Goal: Ask a question

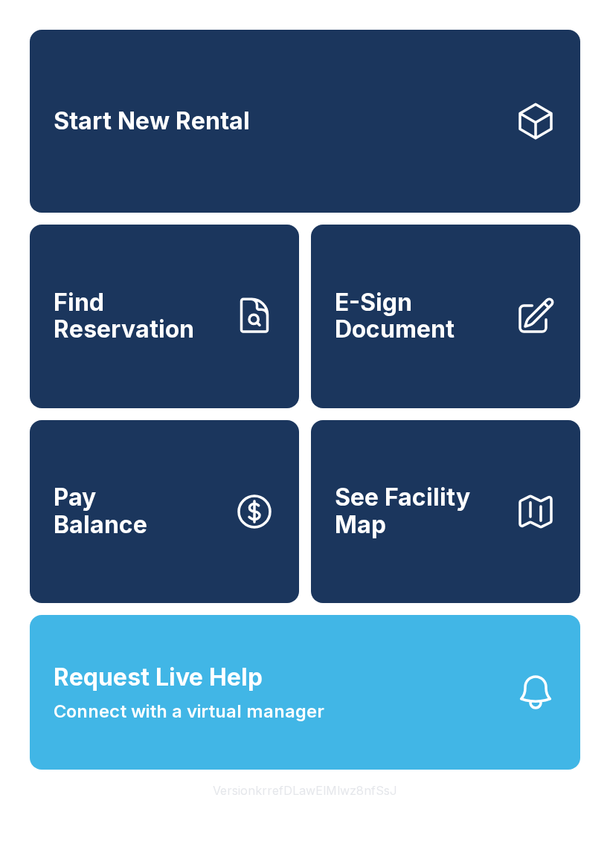
click at [298, 722] on span "Request Live Help Connect with a virtual manager" at bounding box center [189, 692] width 271 height 65
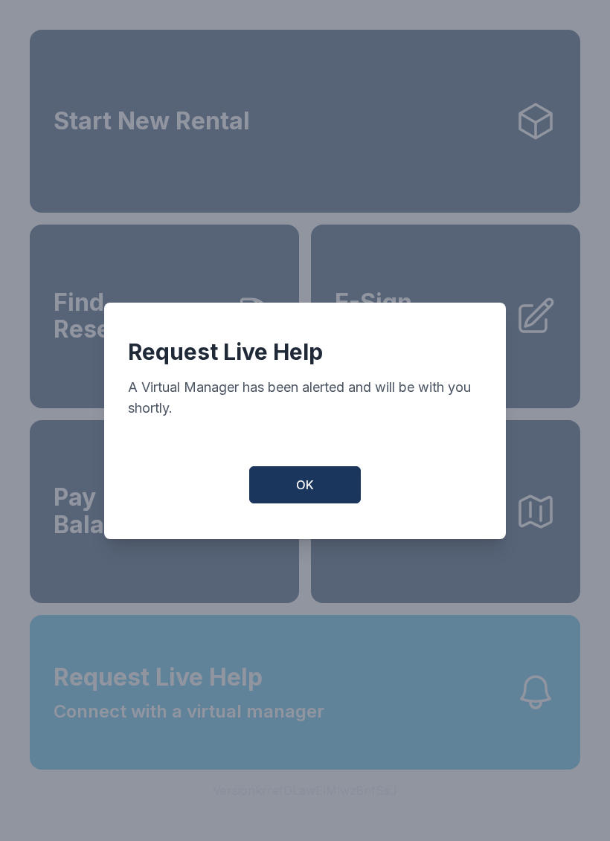
click at [321, 504] on button "OK" at bounding box center [305, 484] width 112 height 37
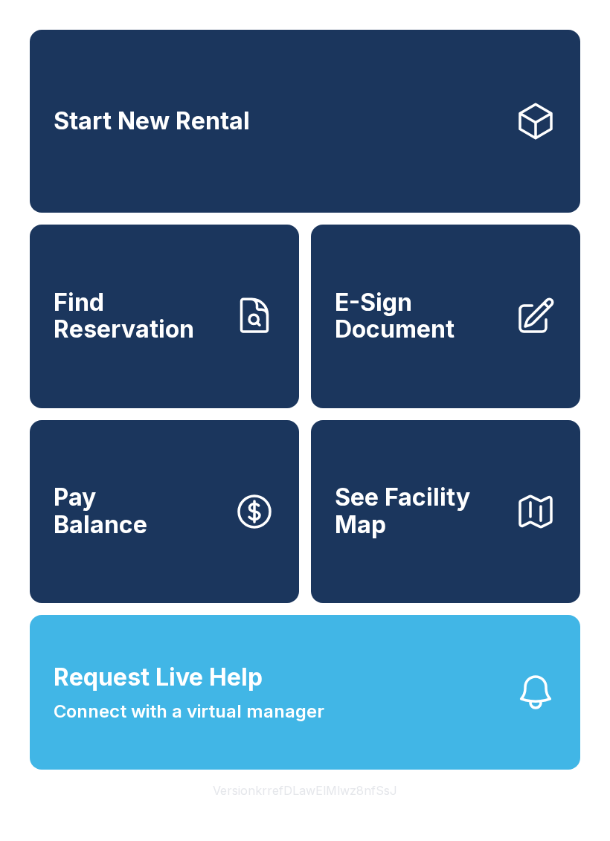
click at [337, 723] on button "Request Live Help Connect with a virtual manager" at bounding box center [305, 692] width 551 height 155
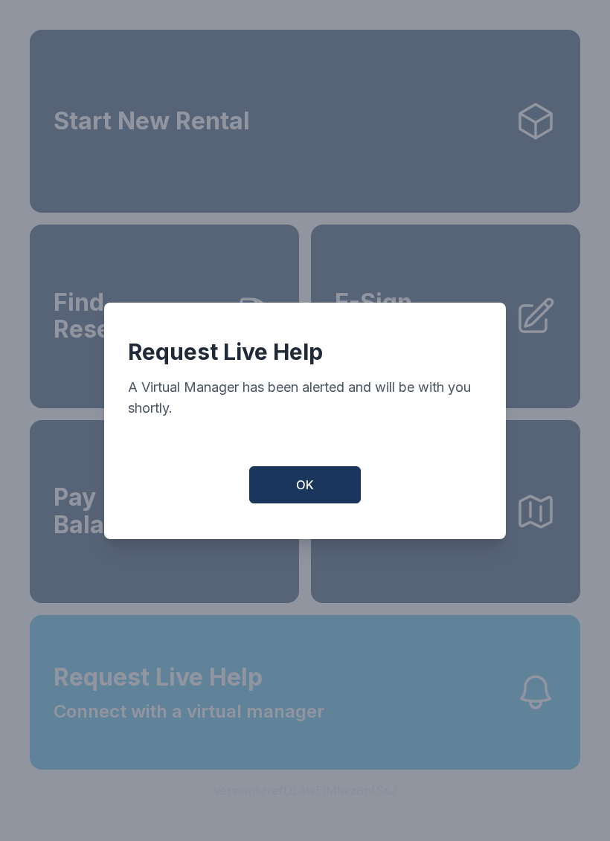
click at [322, 504] on button "OK" at bounding box center [305, 484] width 112 height 37
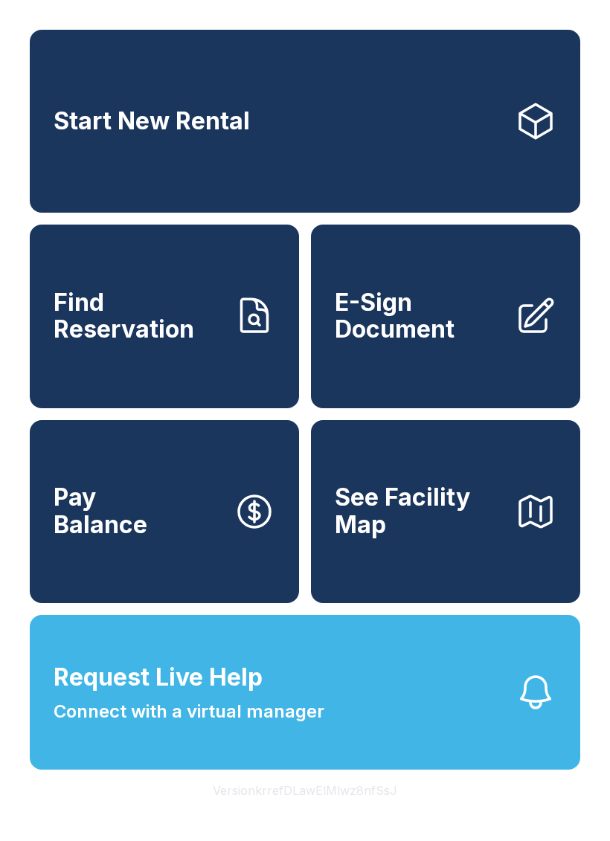
click at [199, 696] on span "Request Live Help" at bounding box center [158, 678] width 209 height 36
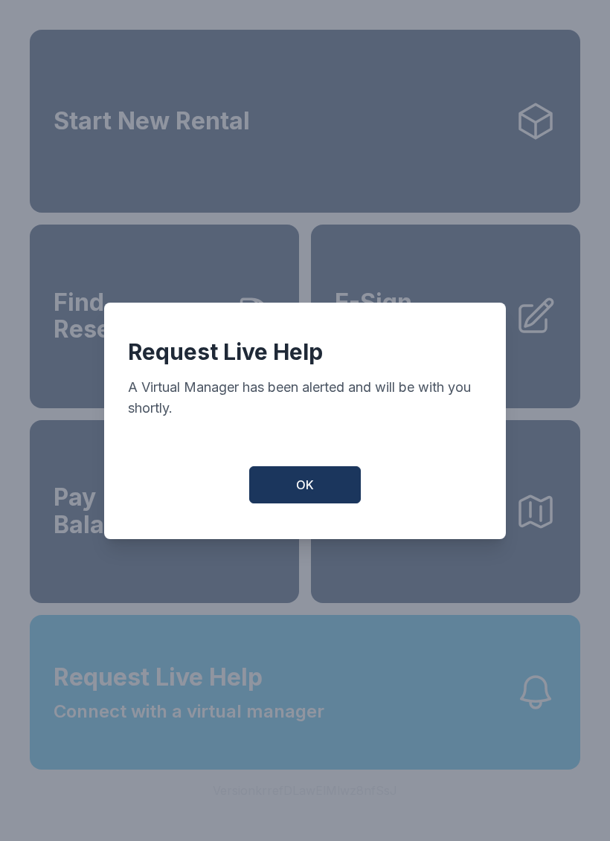
click at [294, 489] on button "OK" at bounding box center [305, 484] width 112 height 37
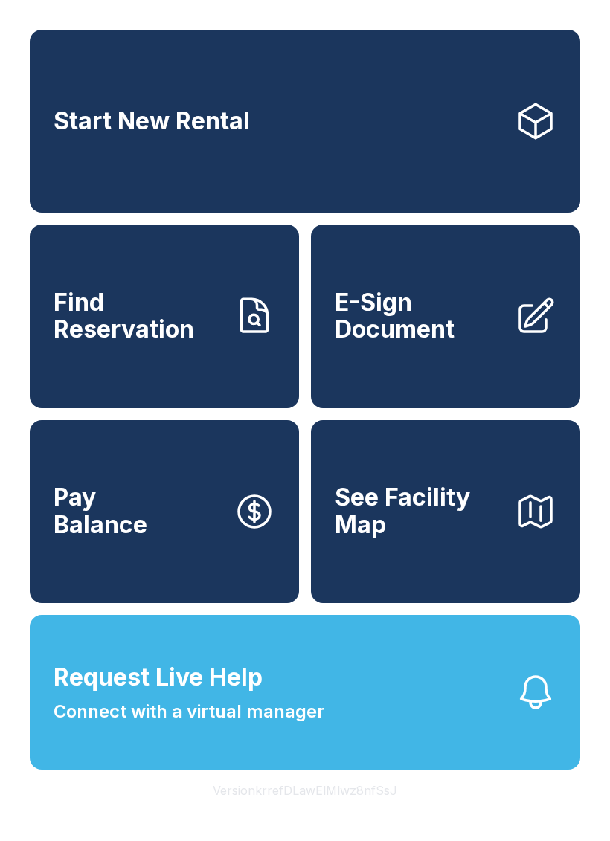
click at [325, 747] on button "Request Live Help Connect with a virtual manager" at bounding box center [305, 692] width 551 height 155
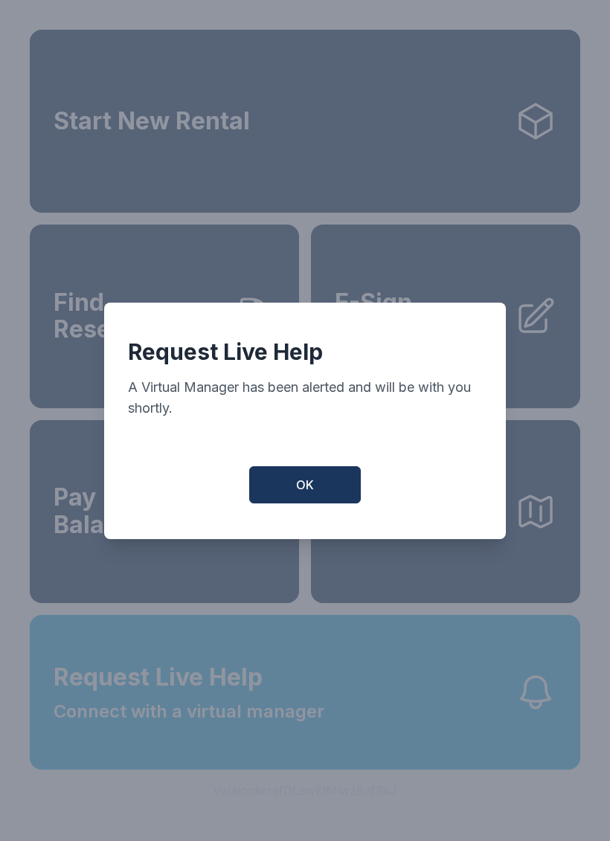
click at [327, 481] on button "OK" at bounding box center [305, 484] width 112 height 37
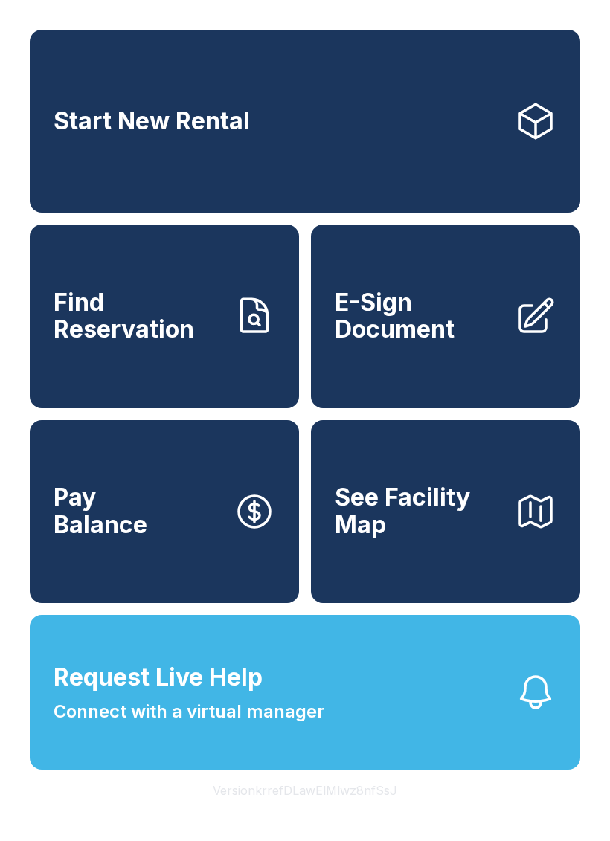
click at [541, 713] on icon "button" at bounding box center [536, 693] width 42 height 42
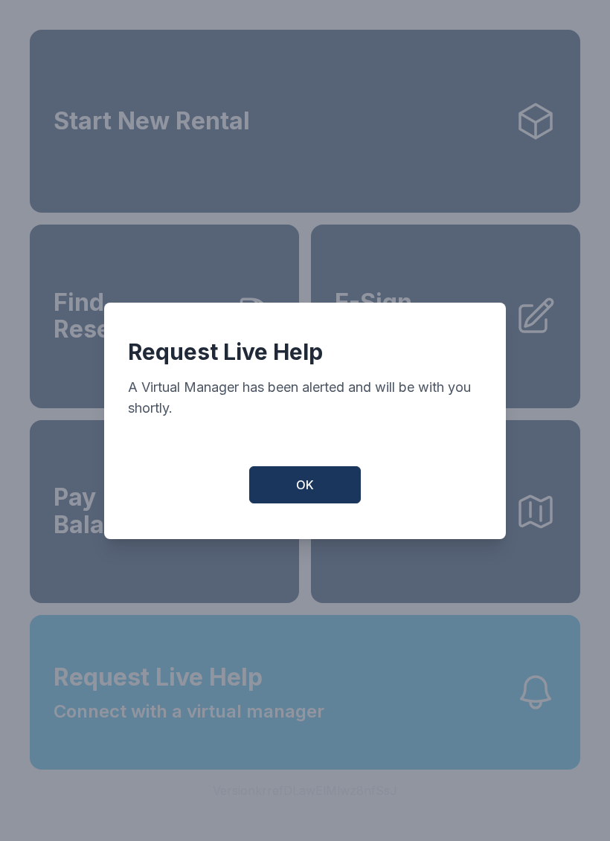
click at [304, 489] on span "OK" at bounding box center [305, 485] width 18 height 18
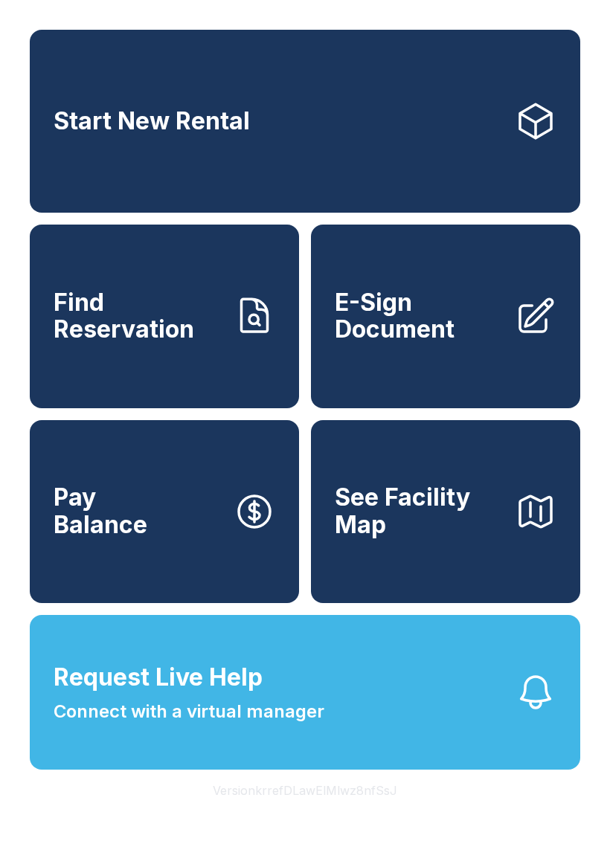
click at [524, 713] on icon "button" at bounding box center [536, 693] width 42 height 42
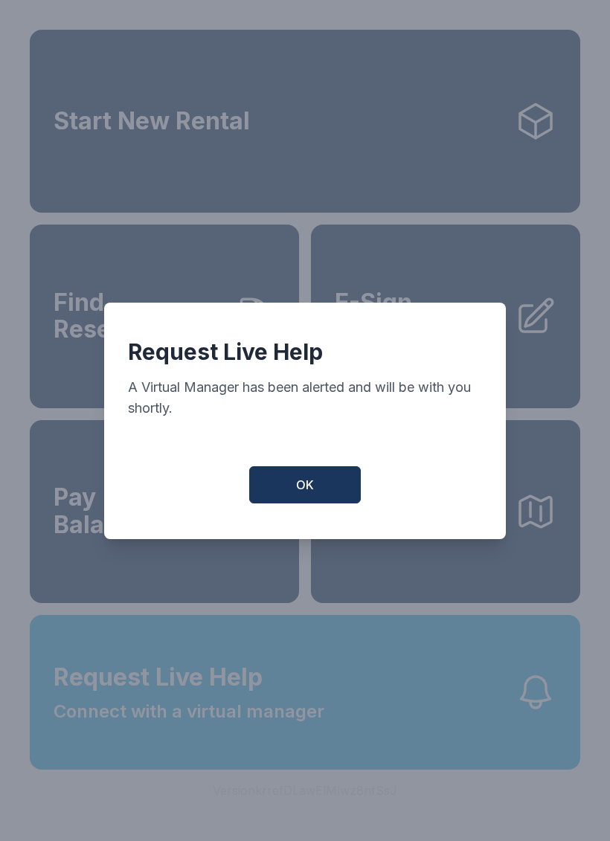
click at [326, 491] on button "OK" at bounding box center [305, 484] width 112 height 37
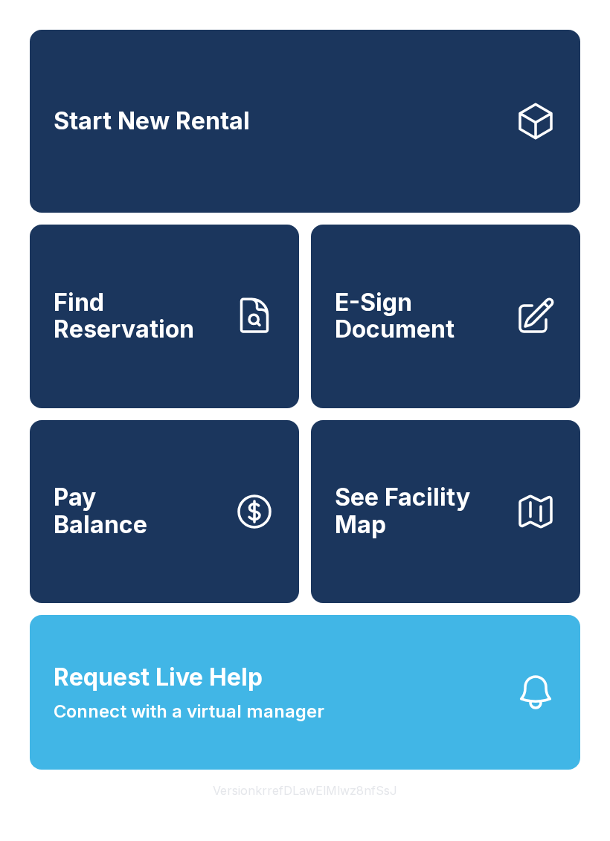
click at [325, 491] on button "See Facility Map" at bounding box center [445, 511] width 269 height 183
click at [539, 708] on icon "button" at bounding box center [535, 692] width 29 height 31
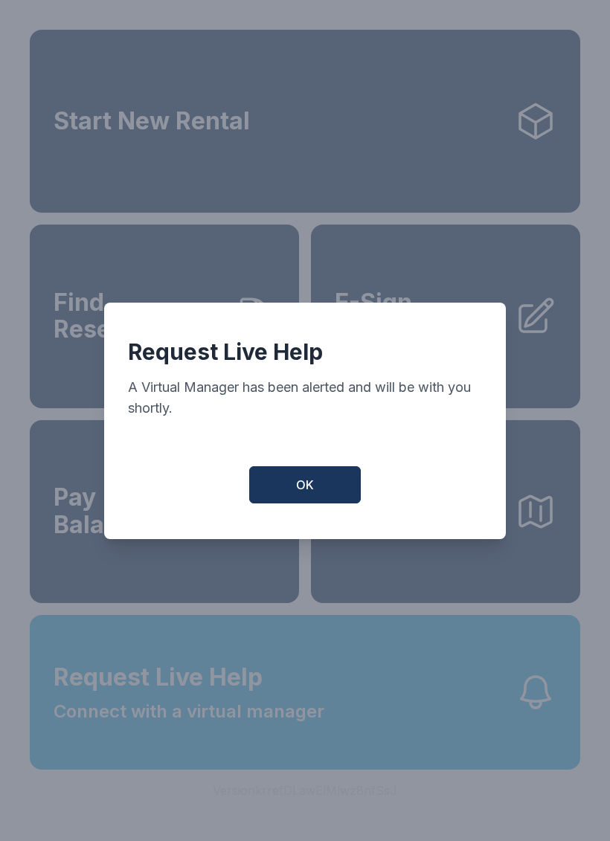
click at [299, 489] on span "OK" at bounding box center [305, 485] width 18 height 18
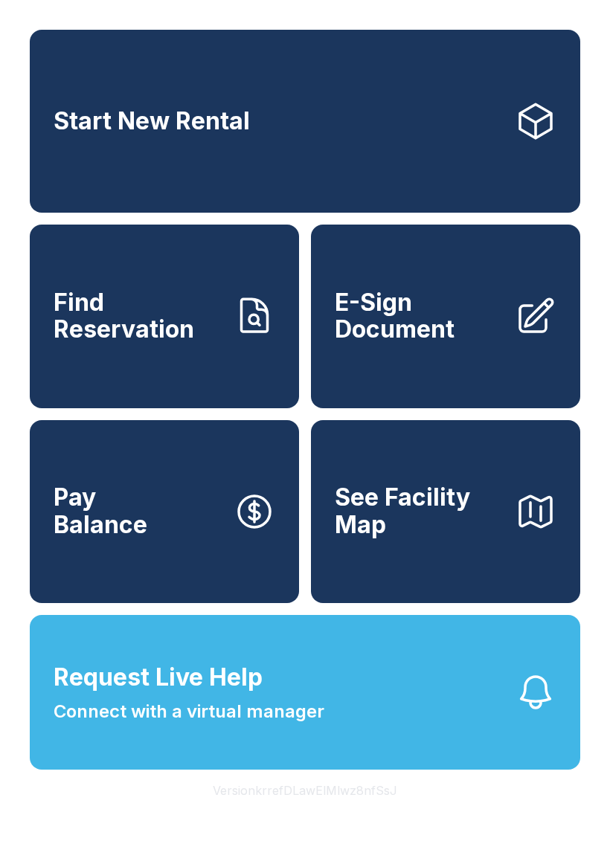
click at [501, 710] on button "Request Live Help Connect with a virtual manager" at bounding box center [305, 692] width 551 height 155
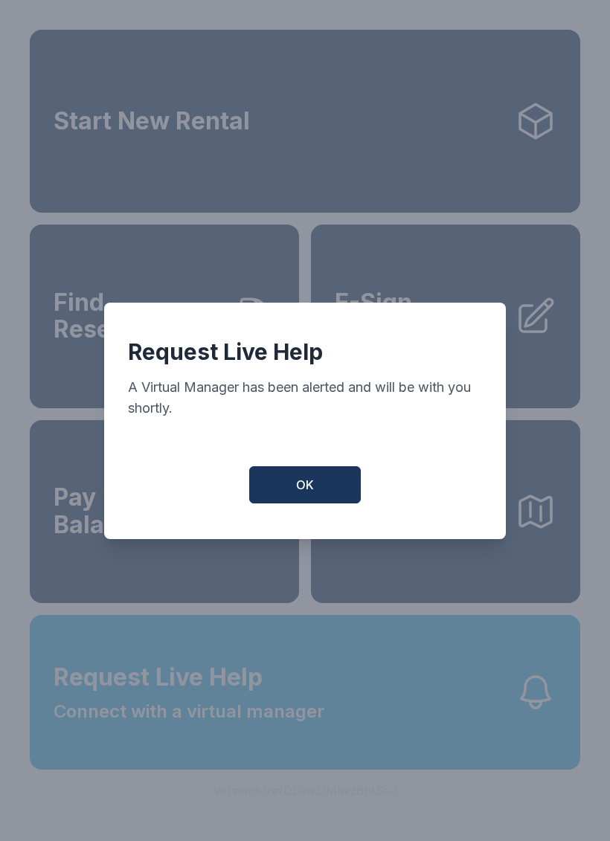
click at [336, 489] on button "OK" at bounding box center [305, 484] width 112 height 37
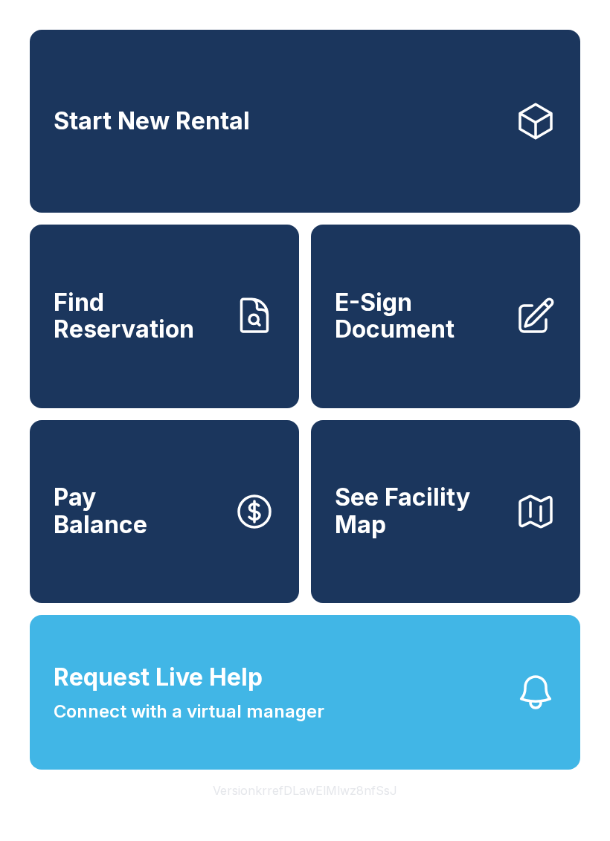
click at [516, 713] on icon "button" at bounding box center [536, 693] width 42 height 42
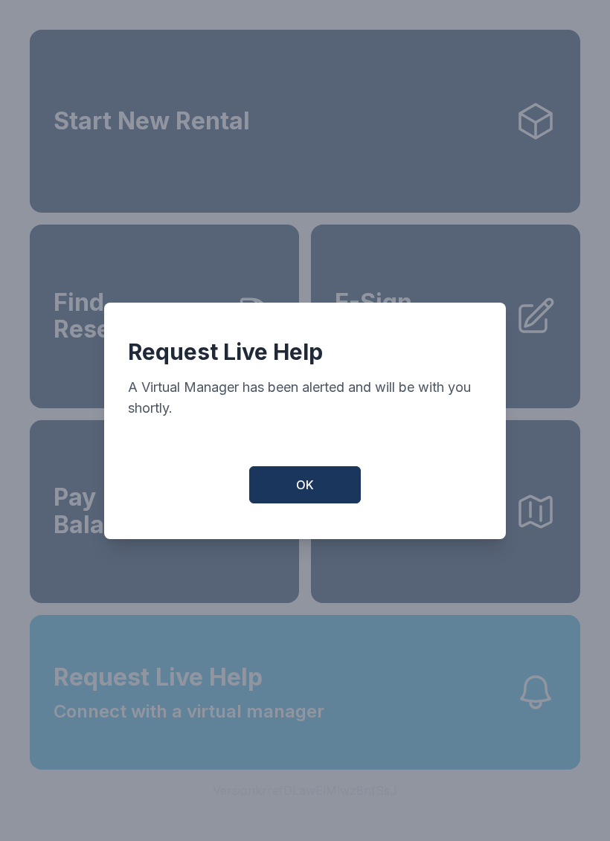
click at [297, 494] on span "OK" at bounding box center [305, 485] width 18 height 18
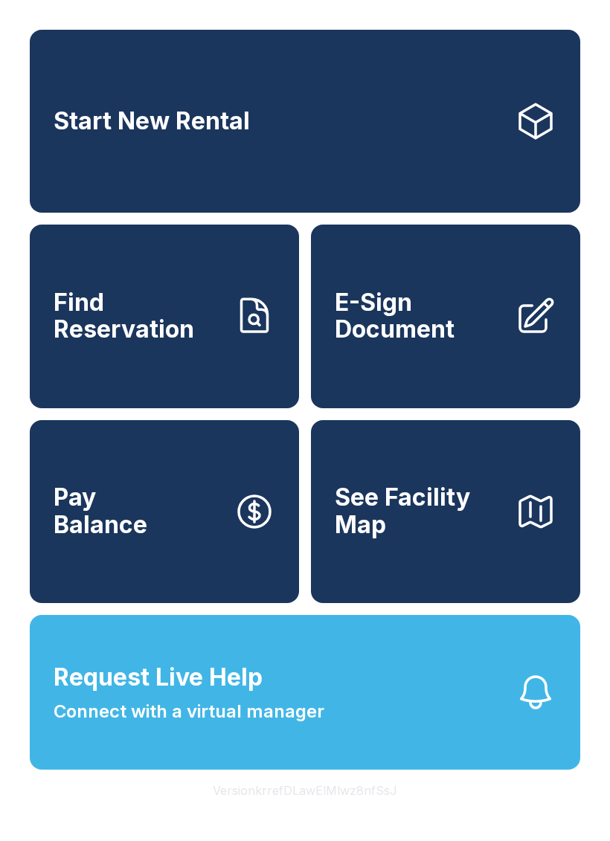
click at [525, 713] on icon "button" at bounding box center [536, 693] width 42 height 42
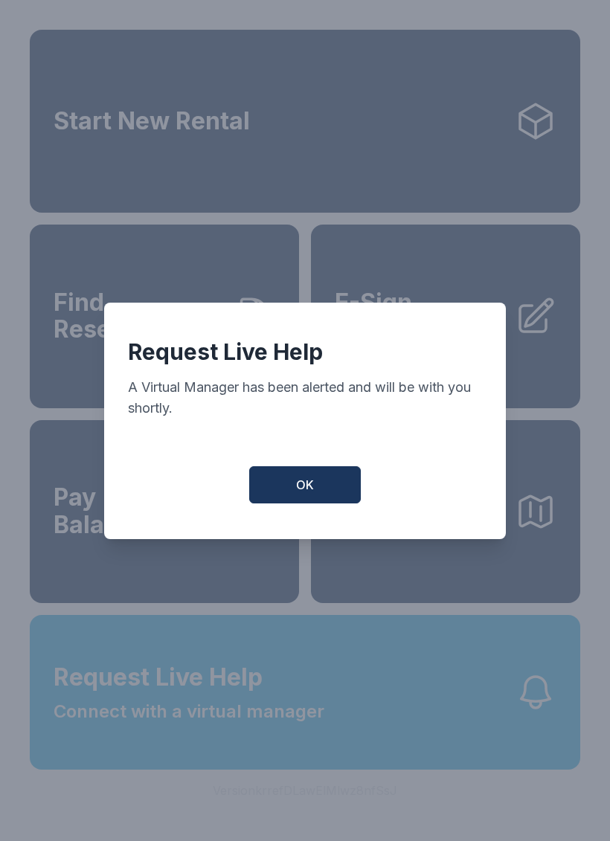
click at [295, 498] on button "OK" at bounding box center [305, 484] width 112 height 37
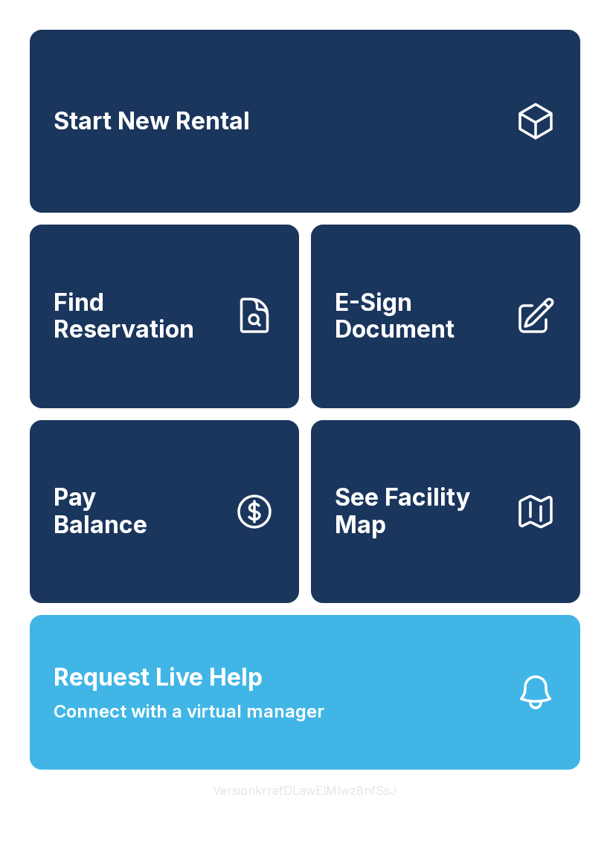
click at [537, 713] on icon "button" at bounding box center [536, 693] width 42 height 42
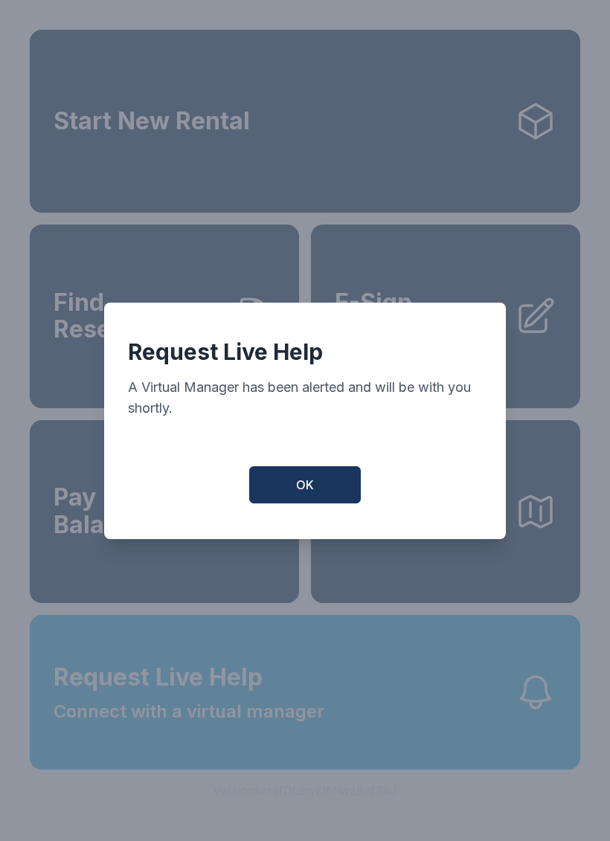
click at [292, 485] on button "OK" at bounding box center [305, 484] width 112 height 37
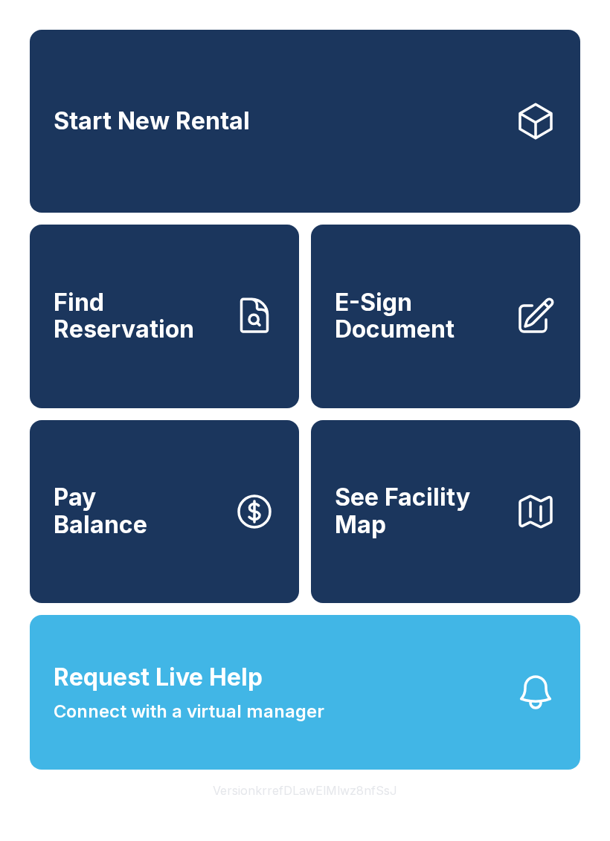
click at [518, 713] on icon "button" at bounding box center [536, 693] width 42 height 42
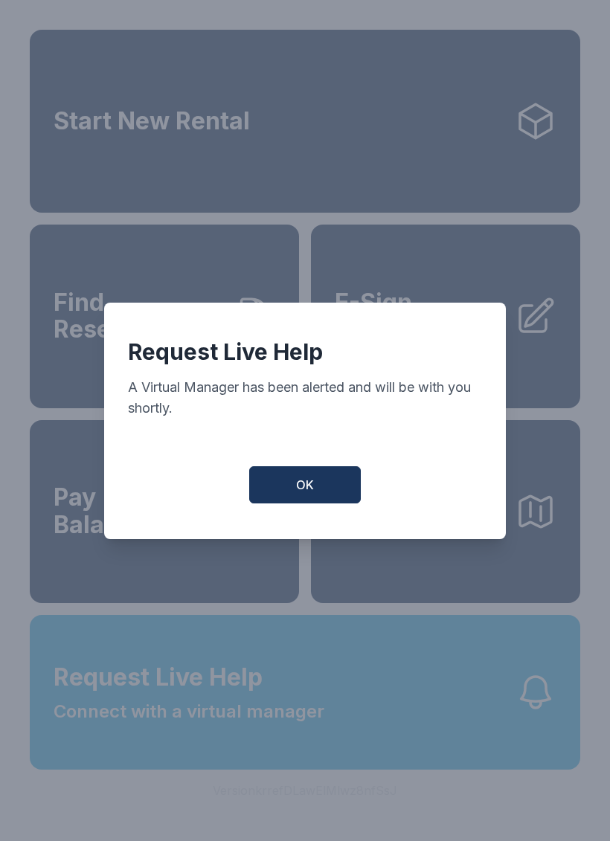
click at [302, 487] on span "OK" at bounding box center [305, 485] width 18 height 18
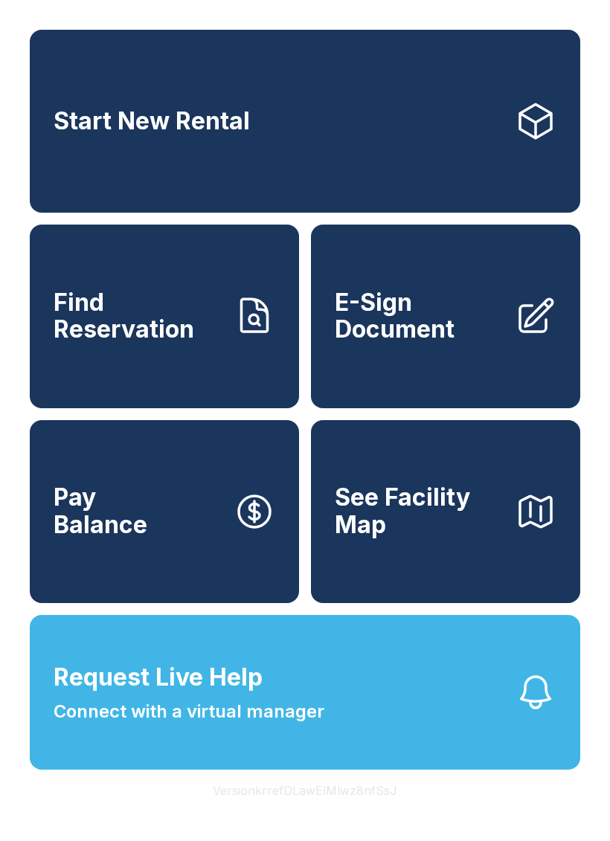
click at [530, 713] on icon "button" at bounding box center [536, 693] width 42 height 42
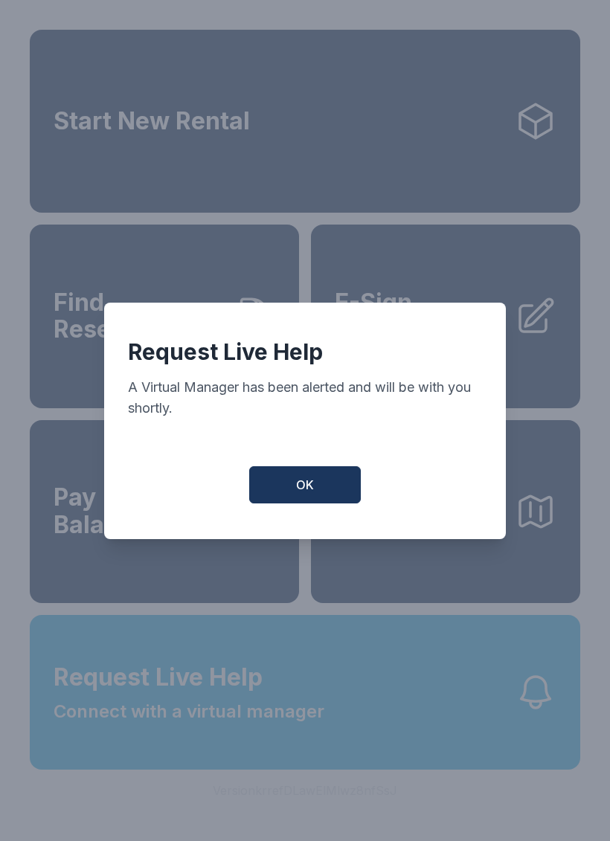
click at [288, 481] on button "OK" at bounding box center [305, 484] width 112 height 37
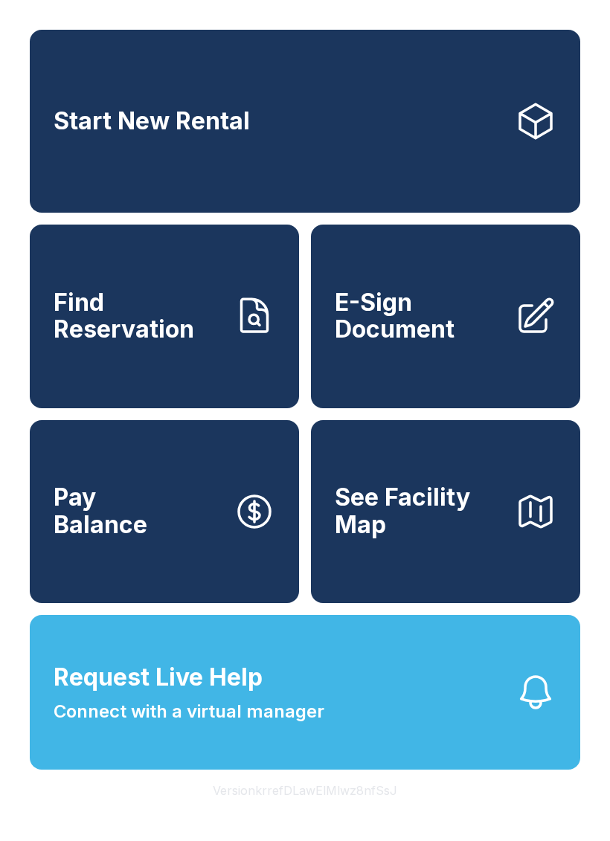
click at [545, 713] on icon "button" at bounding box center [536, 693] width 42 height 42
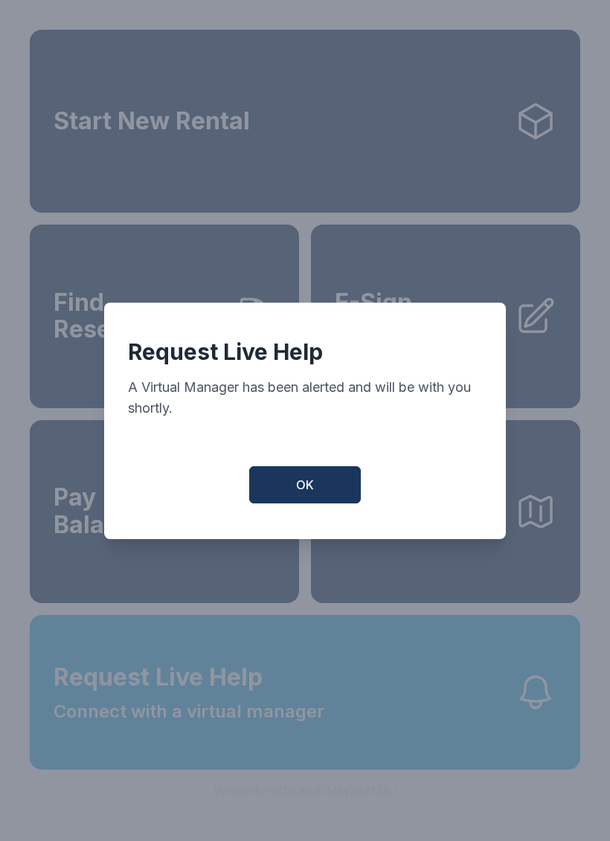
click at [326, 492] on button "OK" at bounding box center [305, 484] width 112 height 37
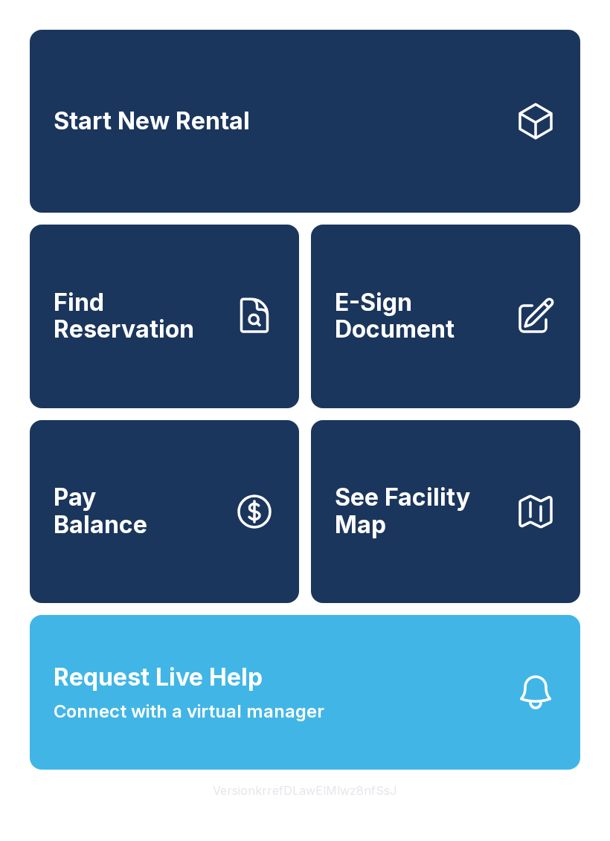
click at [533, 713] on icon "button" at bounding box center [536, 693] width 42 height 42
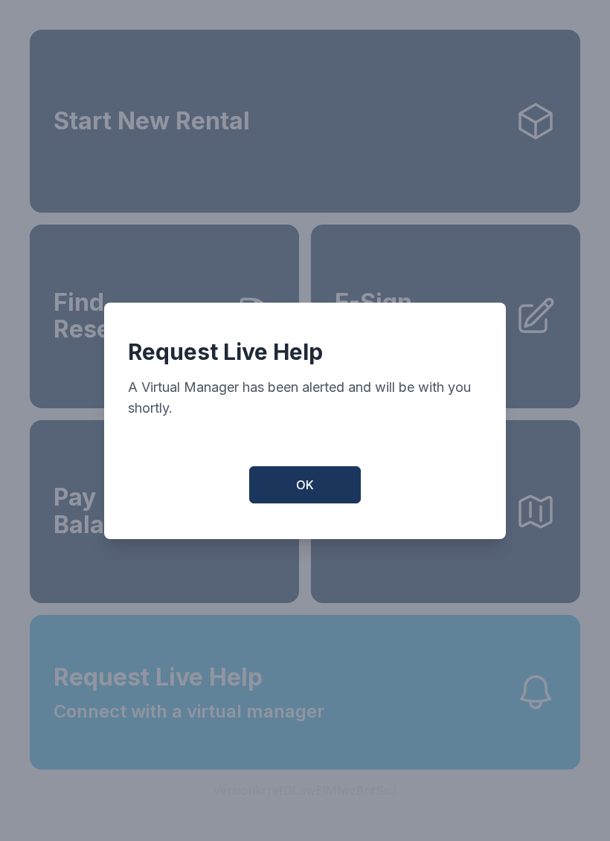
click at [318, 504] on button "OK" at bounding box center [305, 484] width 112 height 37
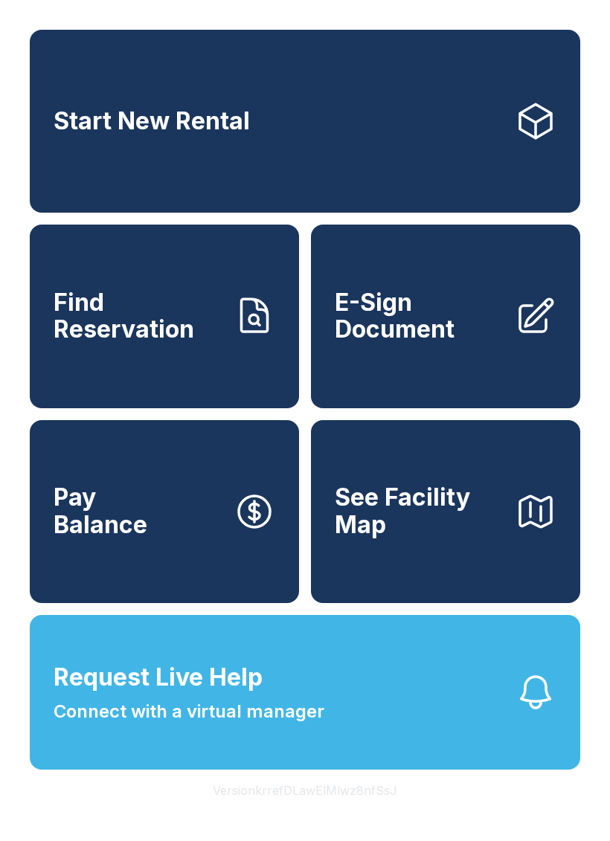
click at [524, 713] on icon "button" at bounding box center [536, 693] width 42 height 42
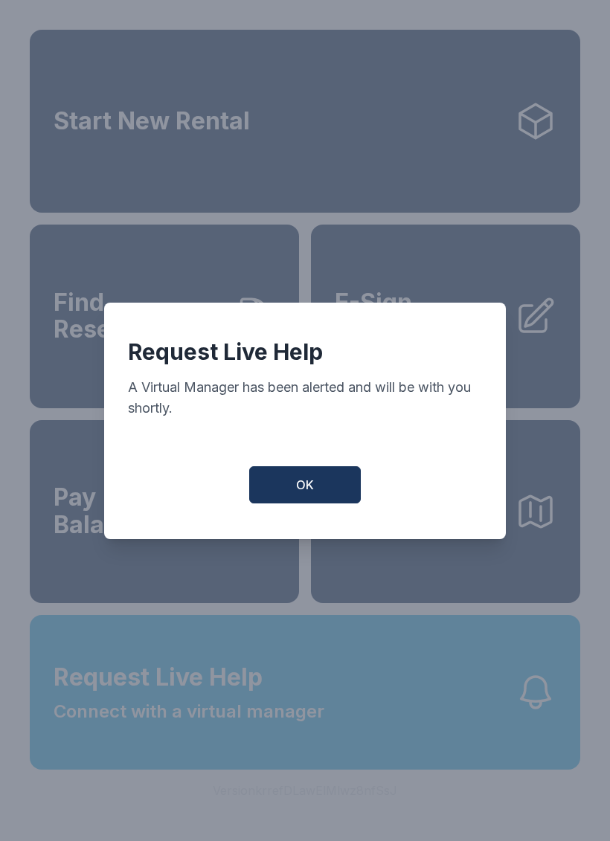
click at [338, 472] on div "Request Live Help A Virtual Manager has been alerted and will be with you short…" at bounding box center [305, 421] width 402 height 237
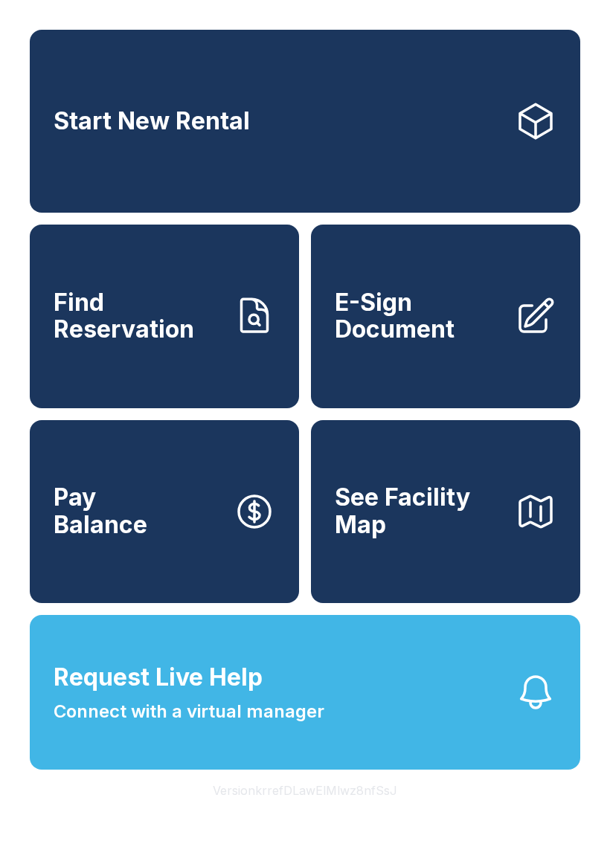
click at [495, 731] on button "Request Live Help Connect with a virtual manager" at bounding box center [305, 692] width 551 height 155
